Goal: Transaction & Acquisition: Obtain resource

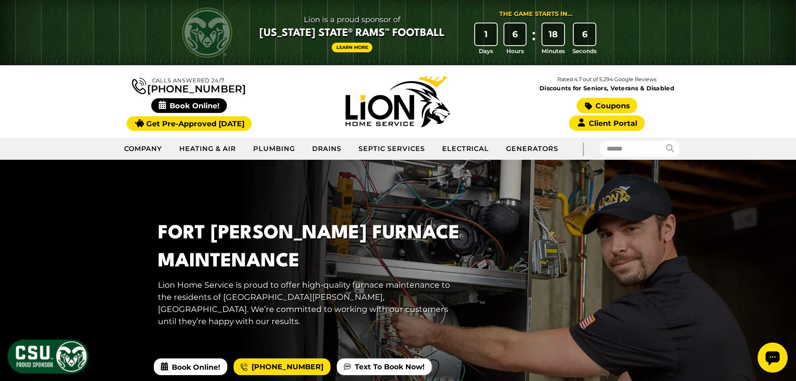
click at [602, 106] on link "Coupons" at bounding box center [607, 105] width 60 height 15
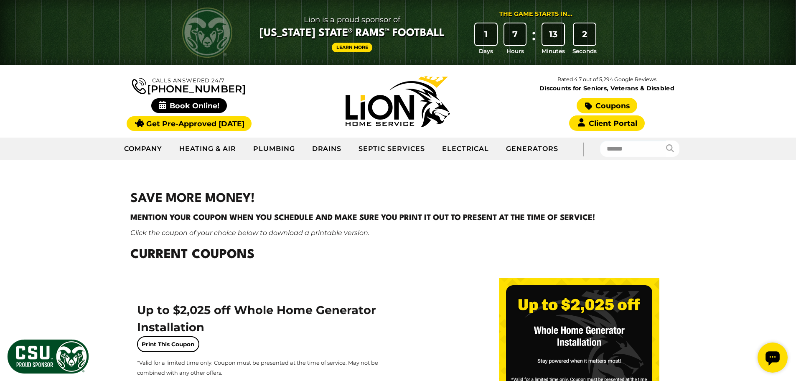
click at [608, 101] on link "Coupons" at bounding box center [607, 105] width 60 height 15
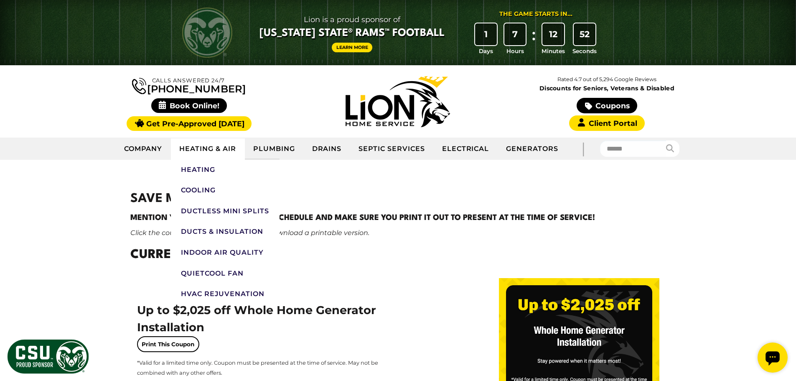
click at [210, 145] on link "Heating & Air" at bounding box center [208, 148] width 74 height 21
